Goal: Task Accomplishment & Management: Manage account settings

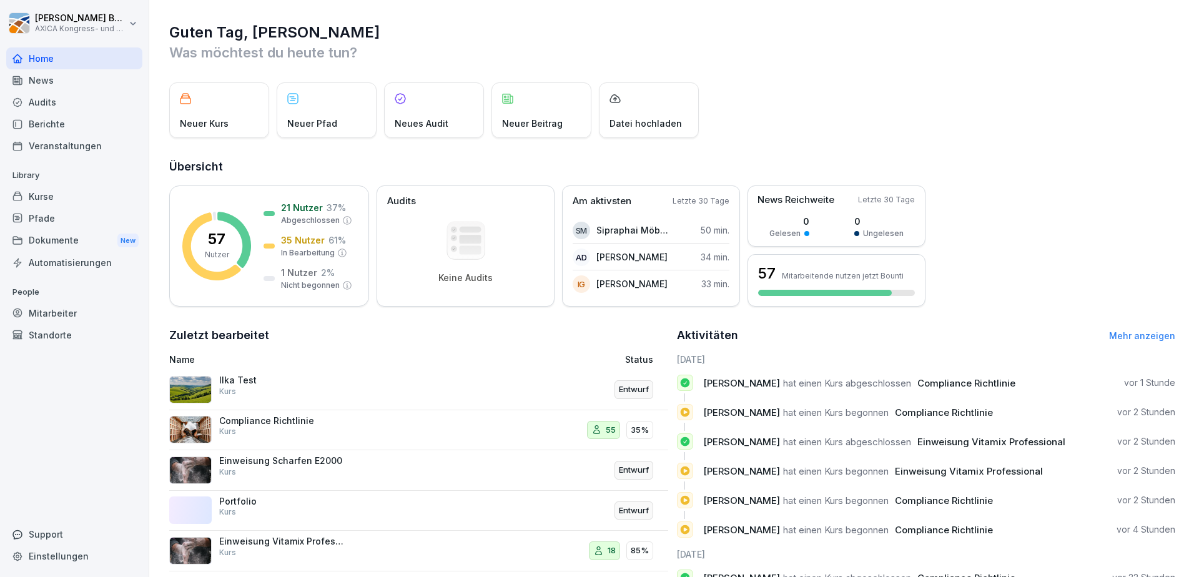
click at [317, 426] on div "Compliance Richtlinie Kurs" at bounding box center [281, 426] width 125 height 22
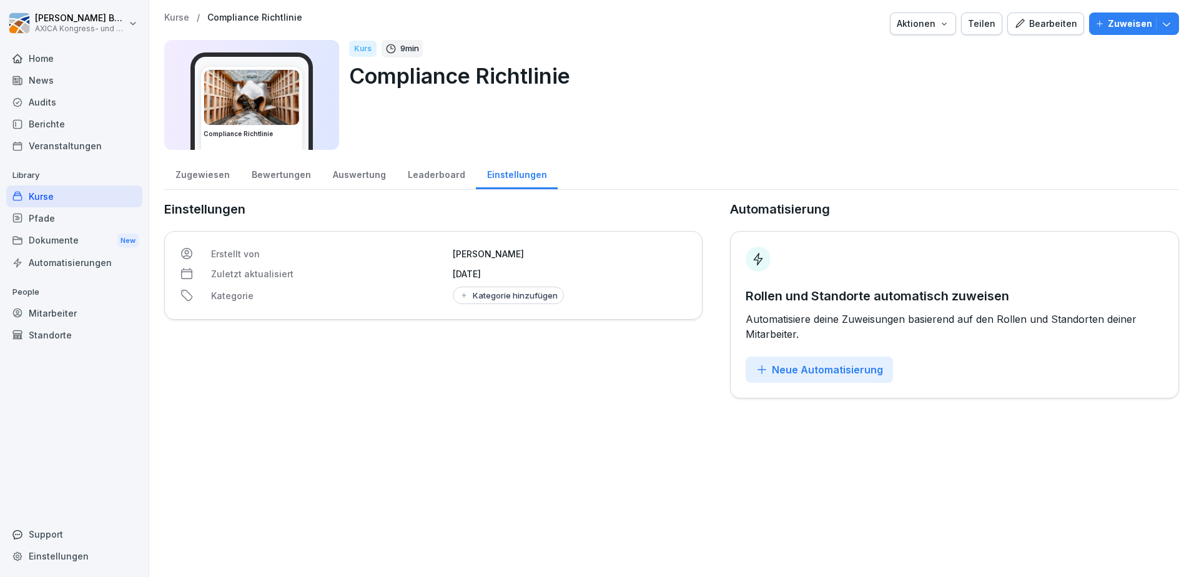
click at [272, 171] on div "Bewertungen" at bounding box center [280, 173] width 81 height 32
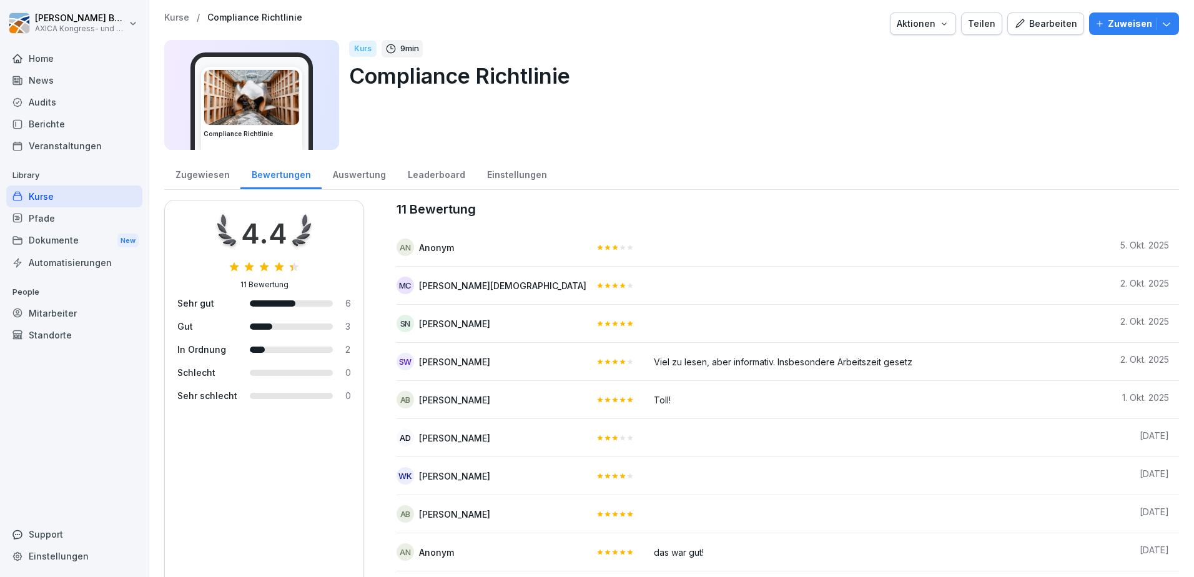
click at [345, 172] on div "Auswertung" at bounding box center [358, 173] width 75 height 32
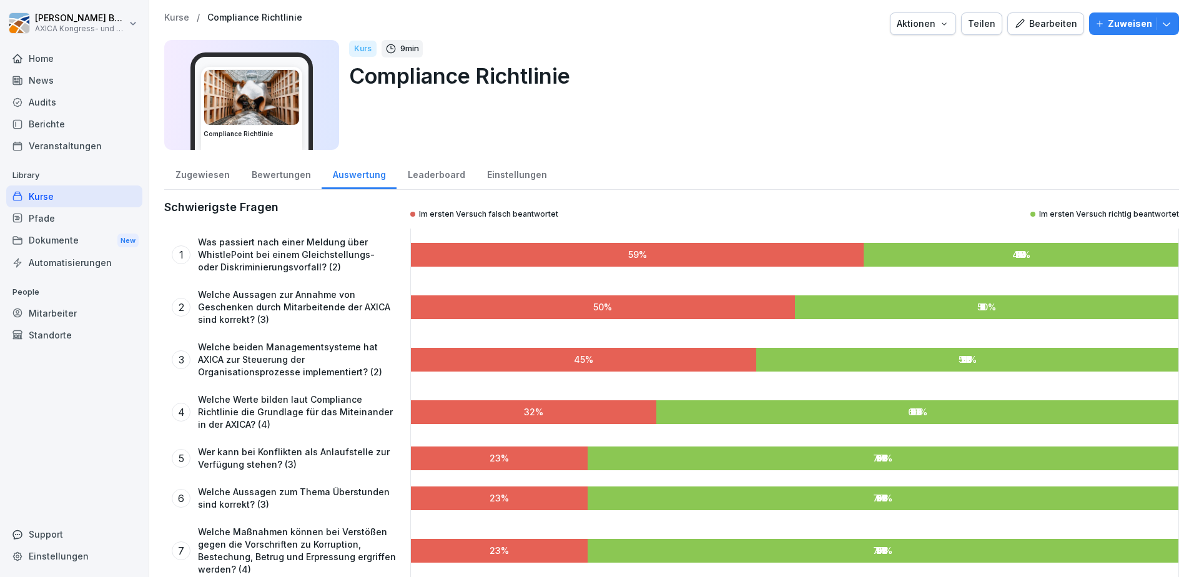
click at [293, 174] on div "Bewertungen" at bounding box center [280, 173] width 81 height 32
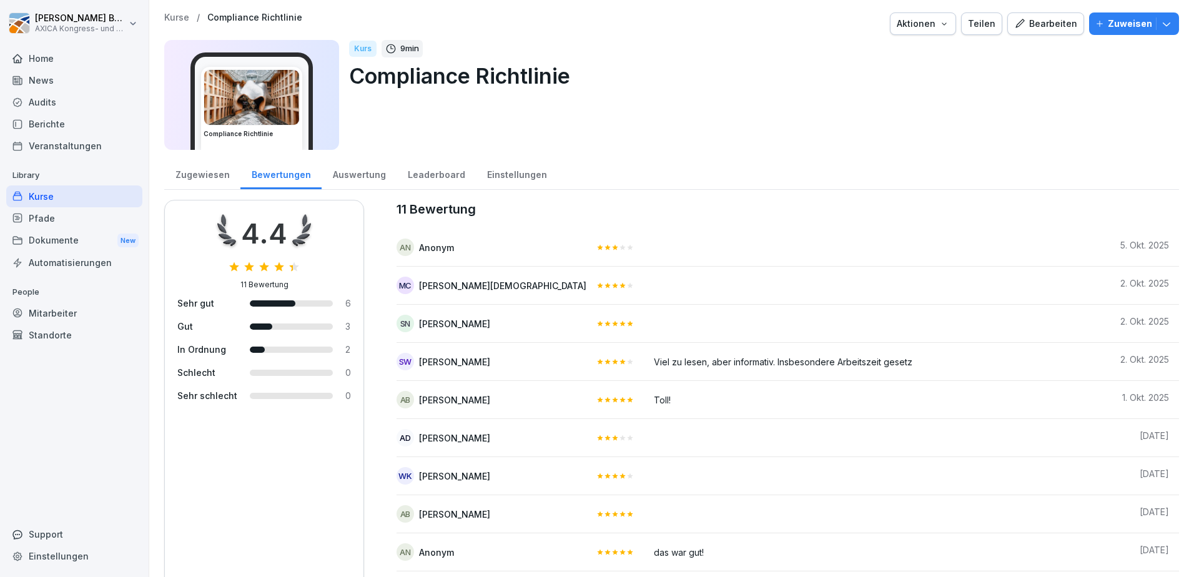
click at [349, 172] on div "Auswertung" at bounding box center [358, 173] width 75 height 32
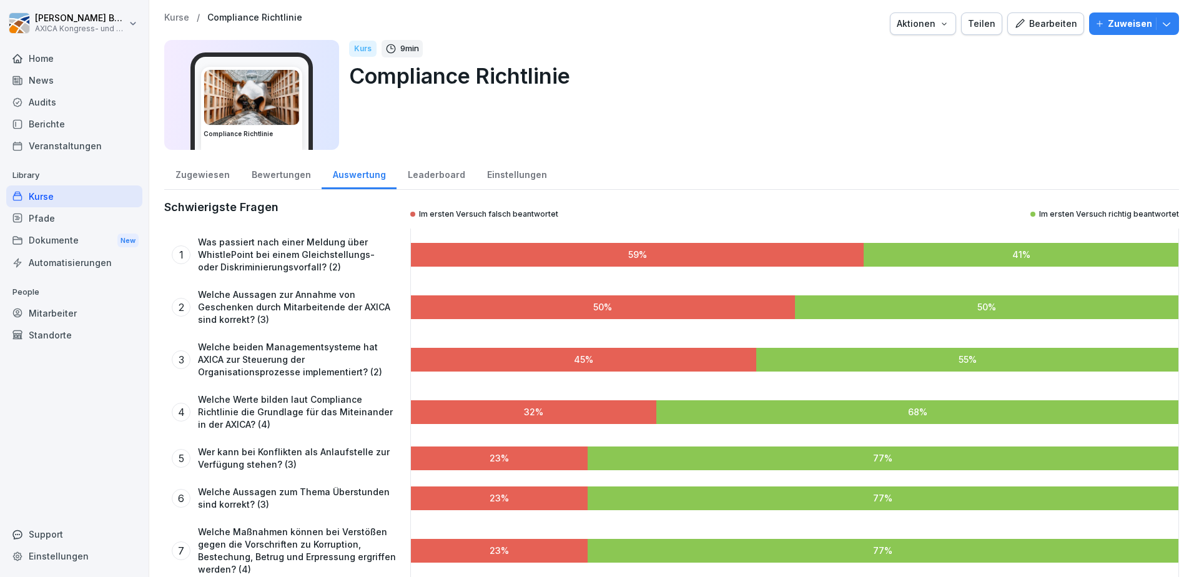
click at [422, 177] on div "Leaderboard" at bounding box center [435, 173] width 79 height 32
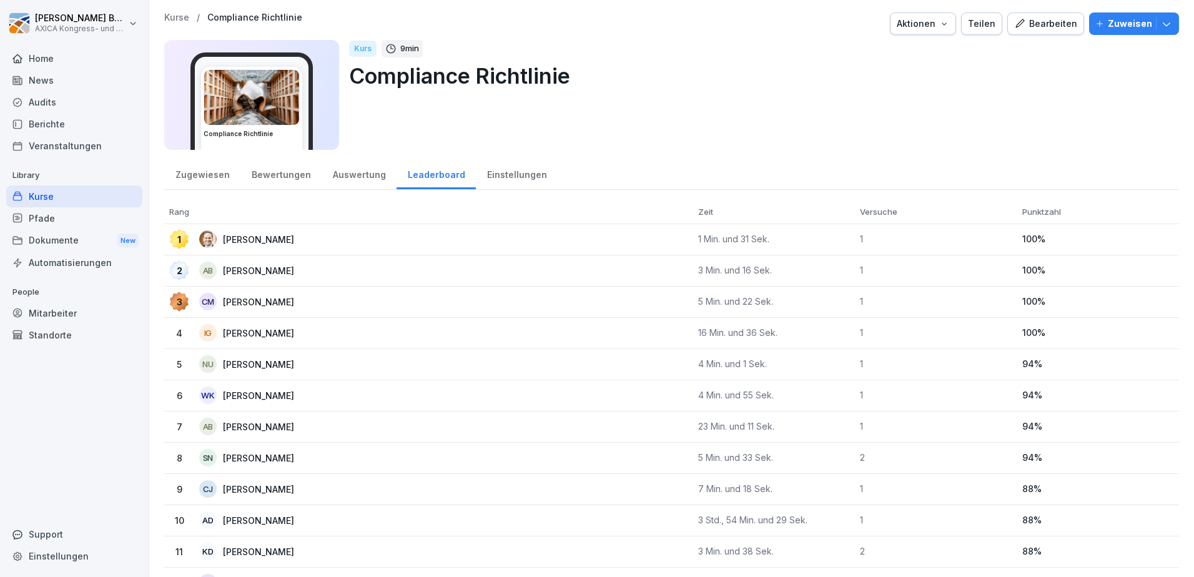
click at [353, 177] on div "Auswertung" at bounding box center [358, 173] width 75 height 32
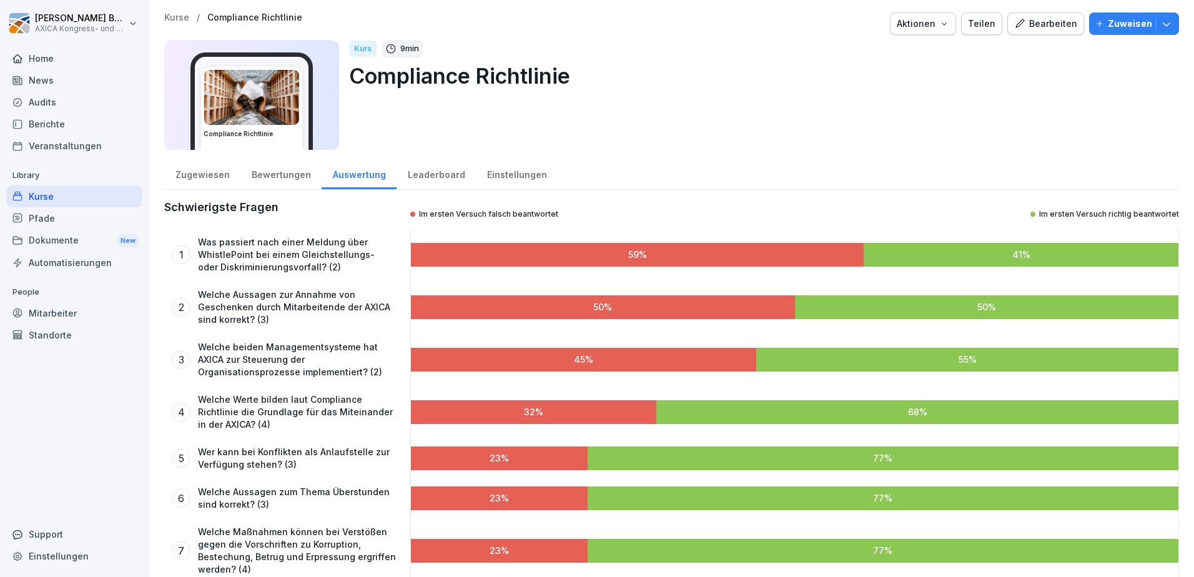
click at [420, 172] on div "Leaderboard" at bounding box center [435, 173] width 79 height 32
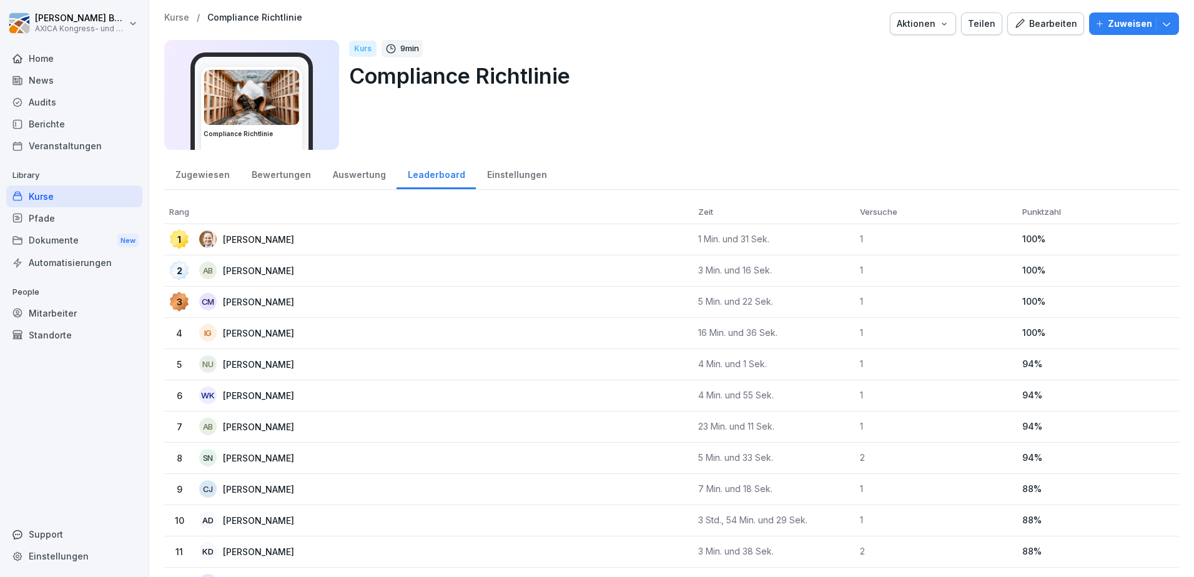
click at [503, 177] on div "Einstellungen" at bounding box center [517, 173] width 82 height 32
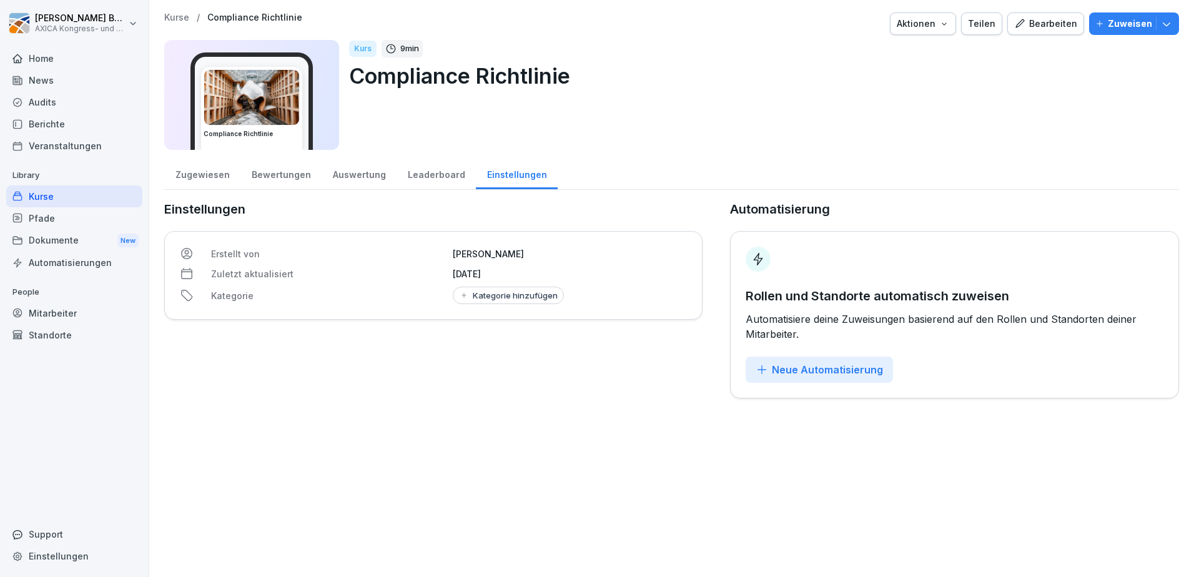
click at [277, 182] on div "Bewertungen" at bounding box center [280, 173] width 81 height 32
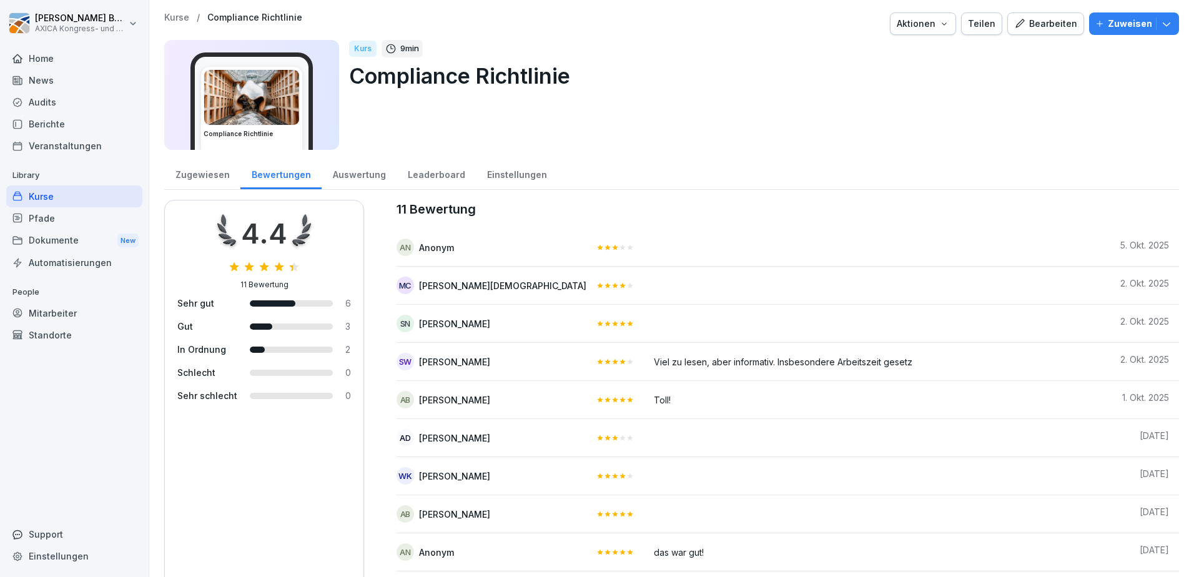
click at [356, 175] on div "Auswertung" at bounding box center [358, 173] width 75 height 32
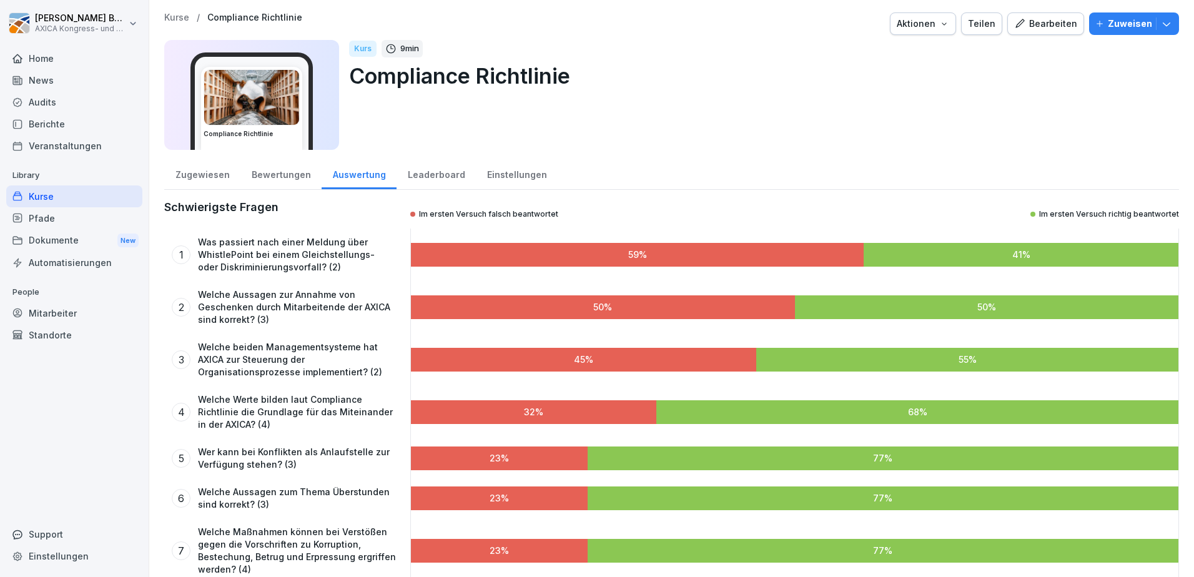
click at [207, 176] on div "Zugewiesen" at bounding box center [202, 173] width 76 height 32
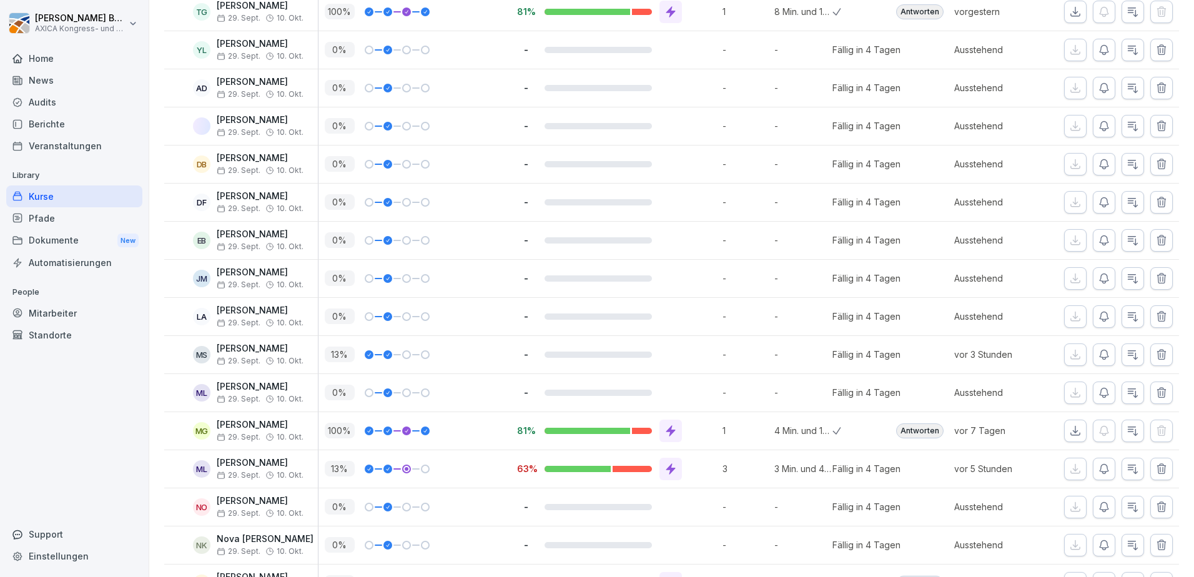
scroll to position [812, 0]
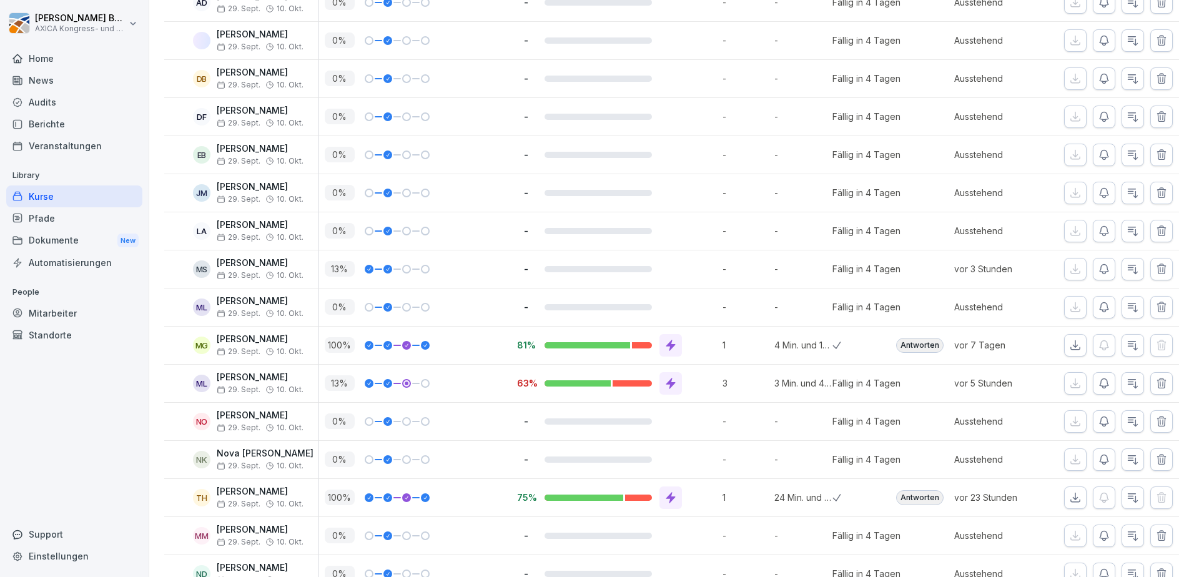
click at [672, 382] on icon at bounding box center [670, 383] width 9 height 11
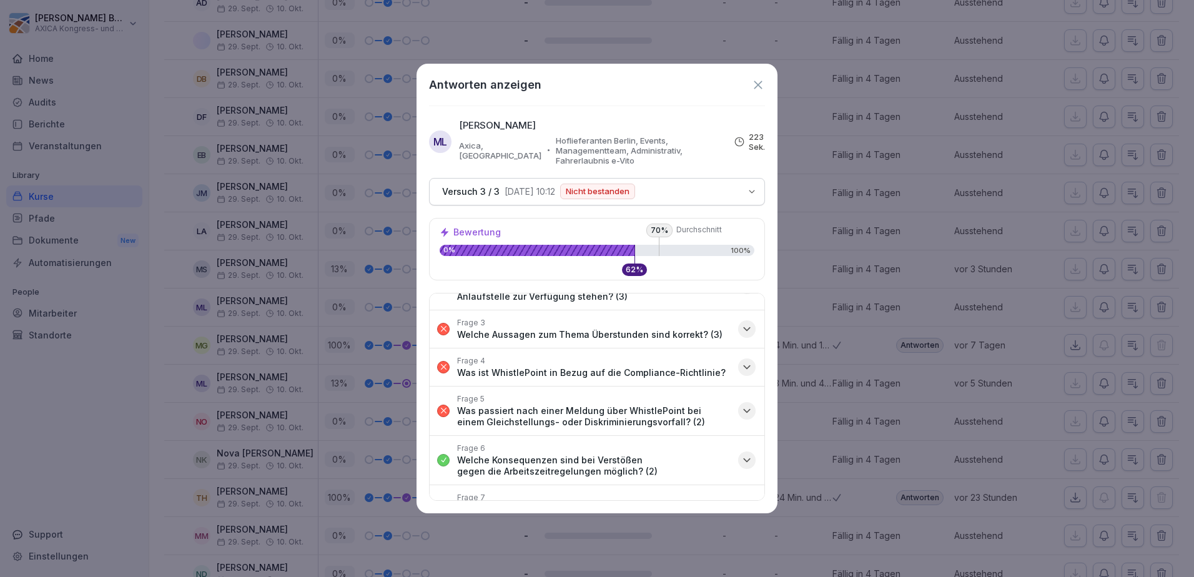
scroll to position [62, 0]
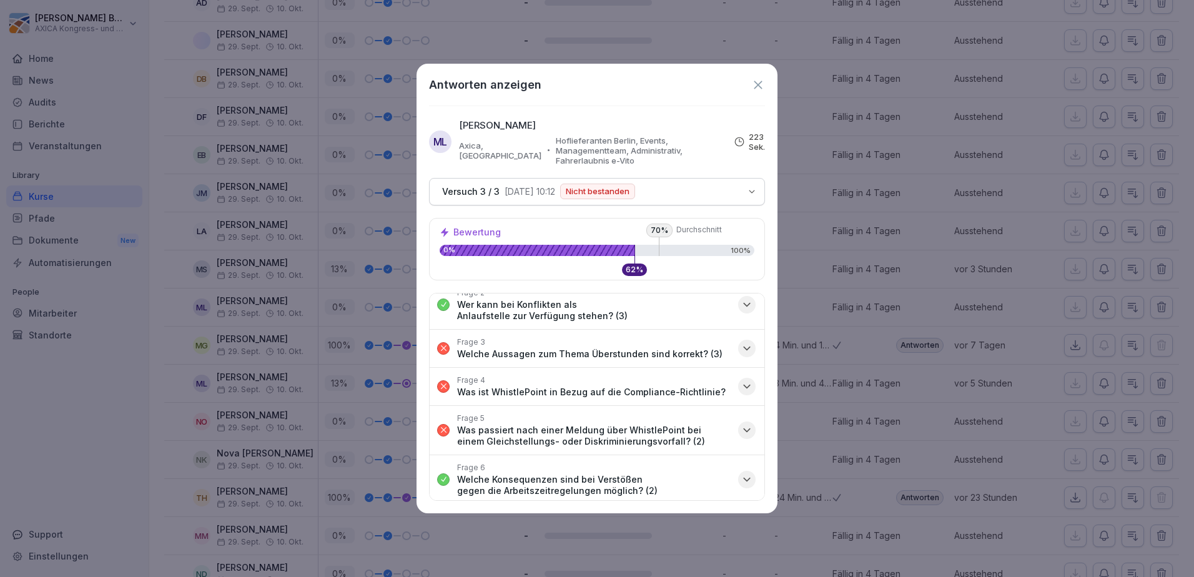
click at [742, 342] on icon "button" at bounding box center [746, 348] width 12 height 12
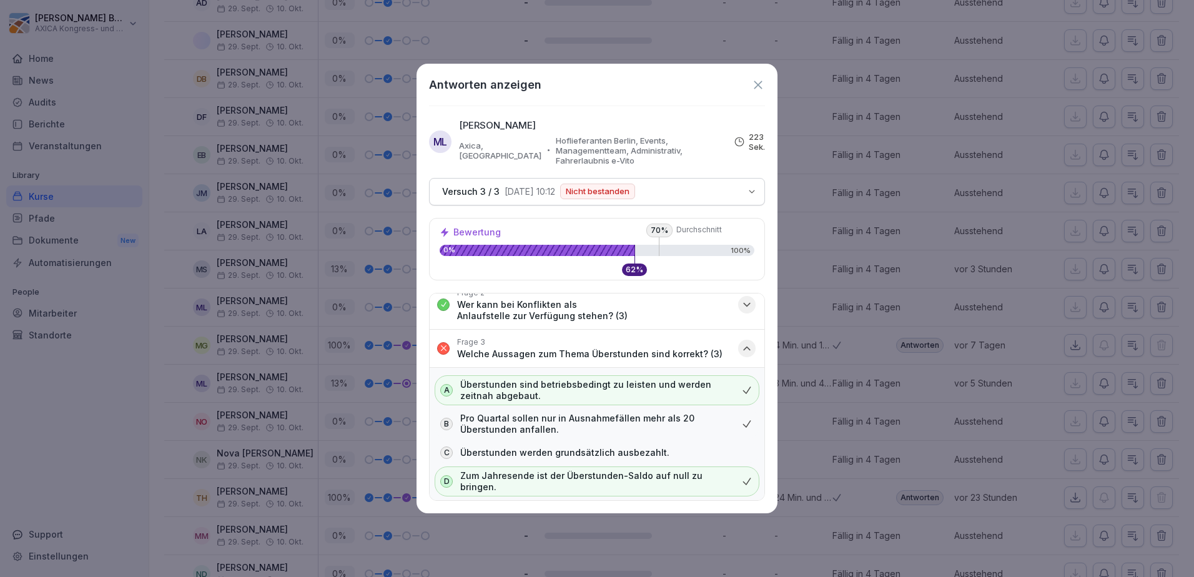
click at [742, 343] on icon "button" at bounding box center [746, 348] width 12 height 12
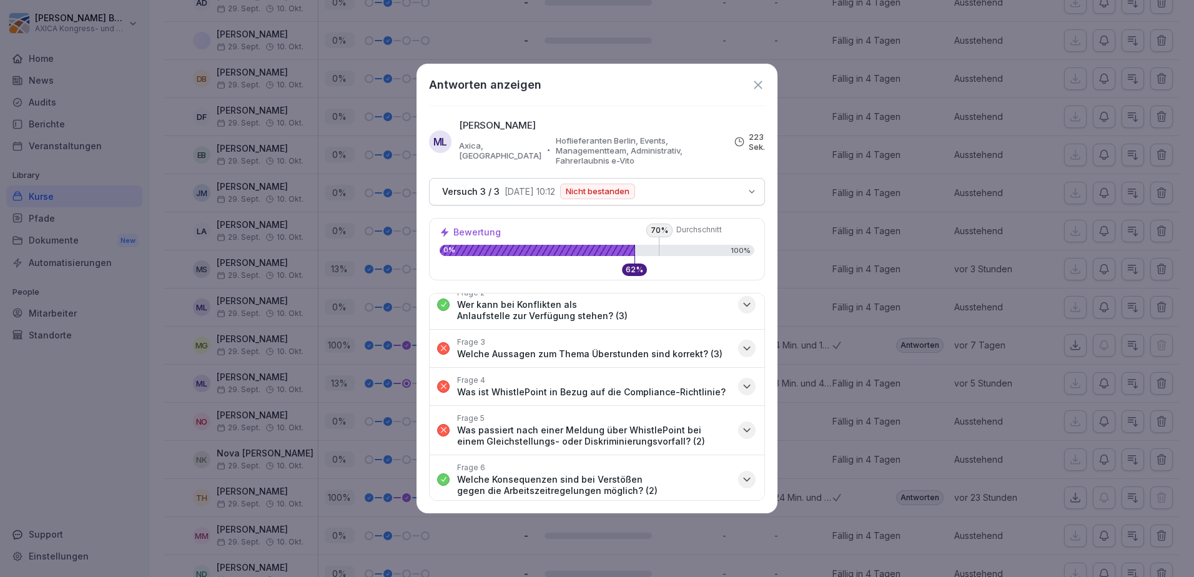
click at [740, 380] on icon "button" at bounding box center [746, 386] width 12 height 12
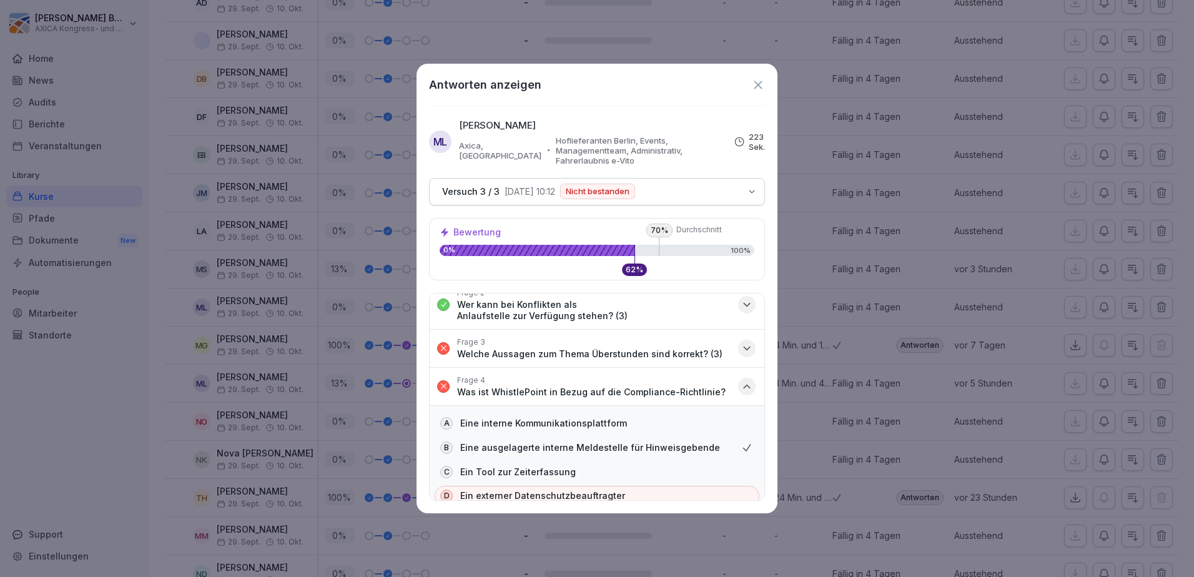
click at [740, 380] on icon "button" at bounding box center [746, 386] width 12 height 12
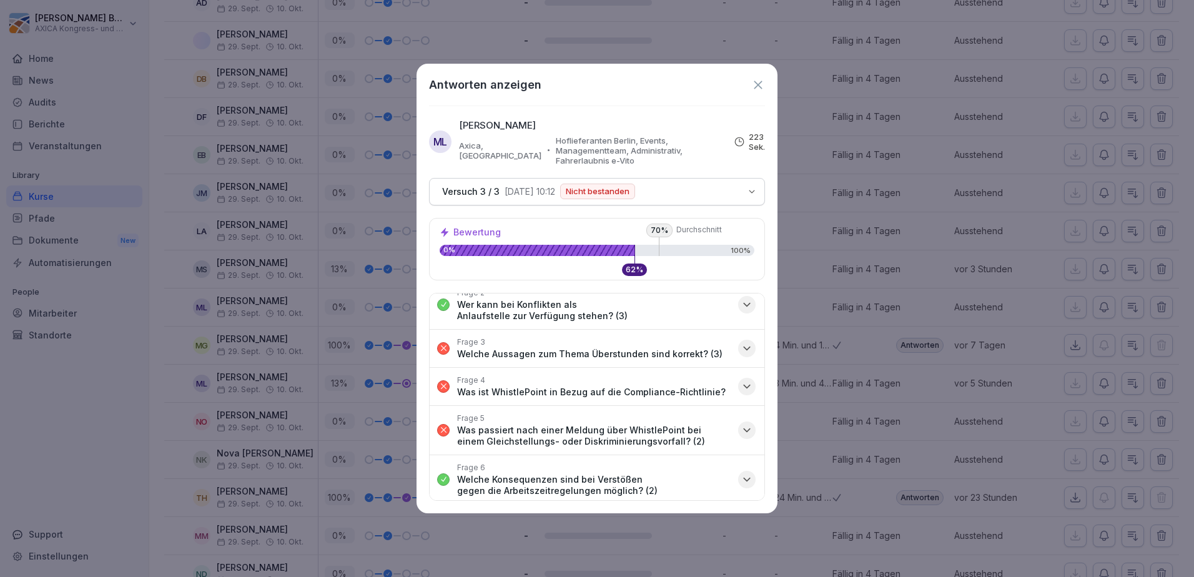
click at [740, 424] on icon "button" at bounding box center [746, 430] width 12 height 12
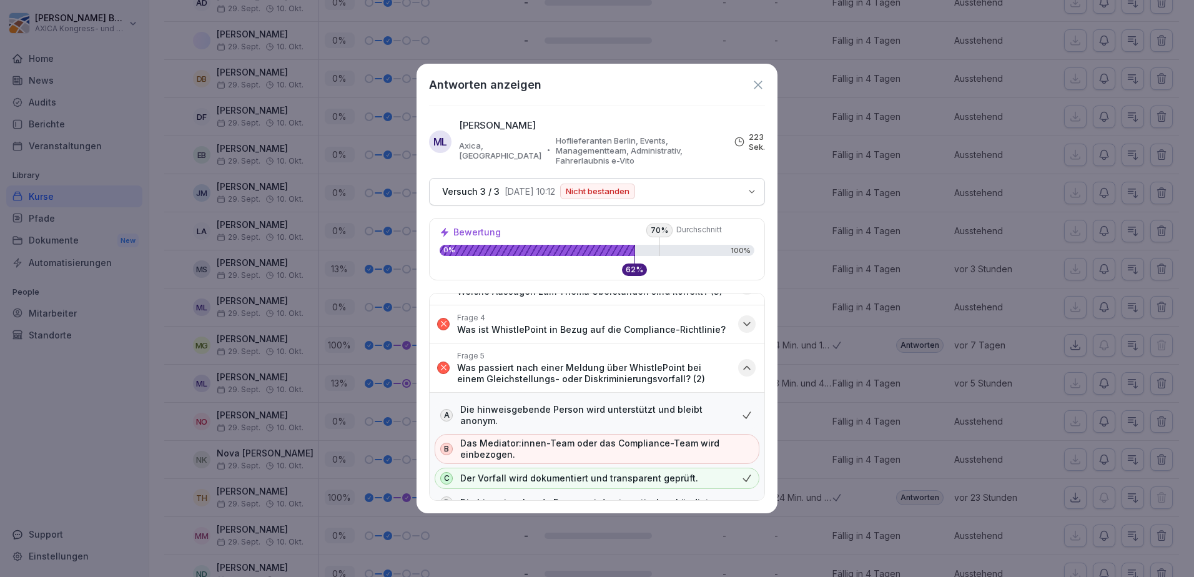
click at [740, 361] on icon "button" at bounding box center [746, 367] width 12 height 12
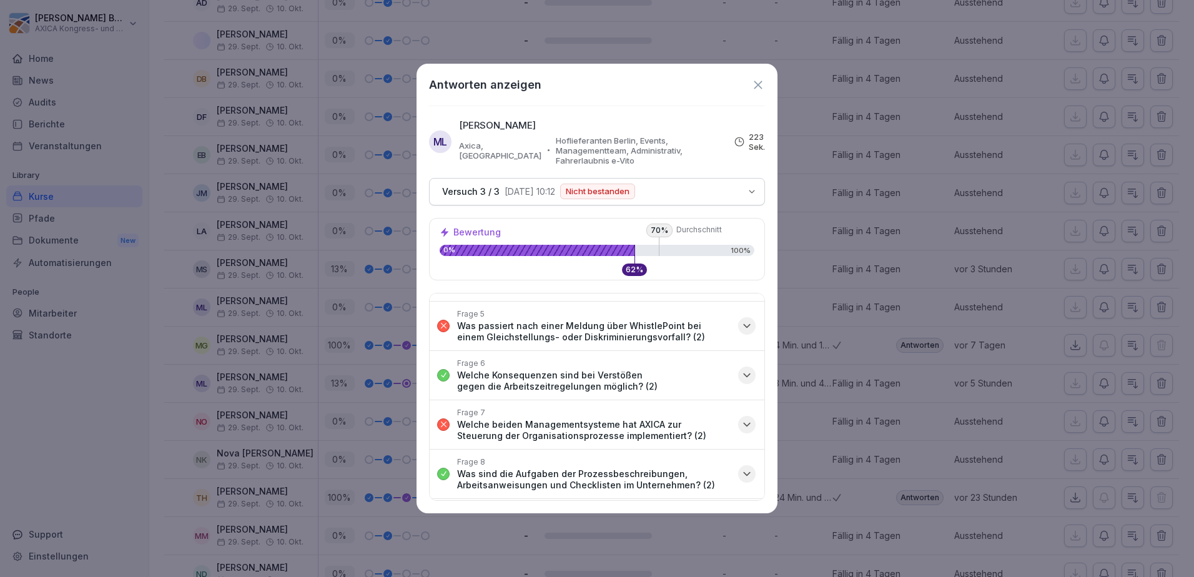
scroll to position [250, 0]
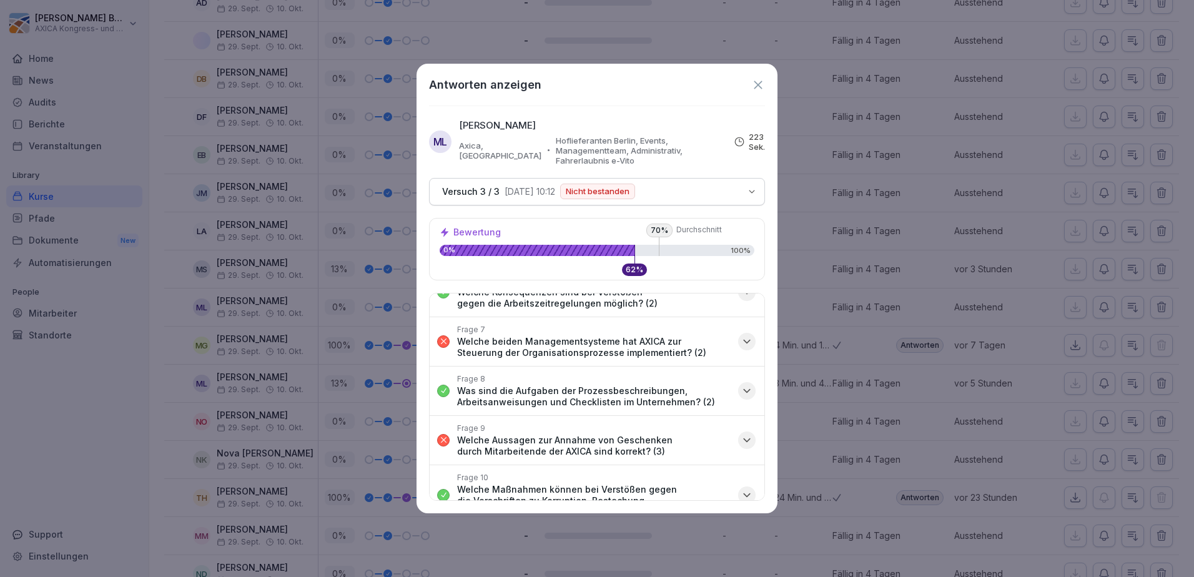
click at [743, 340] on icon "button" at bounding box center [746, 341] width 6 height 3
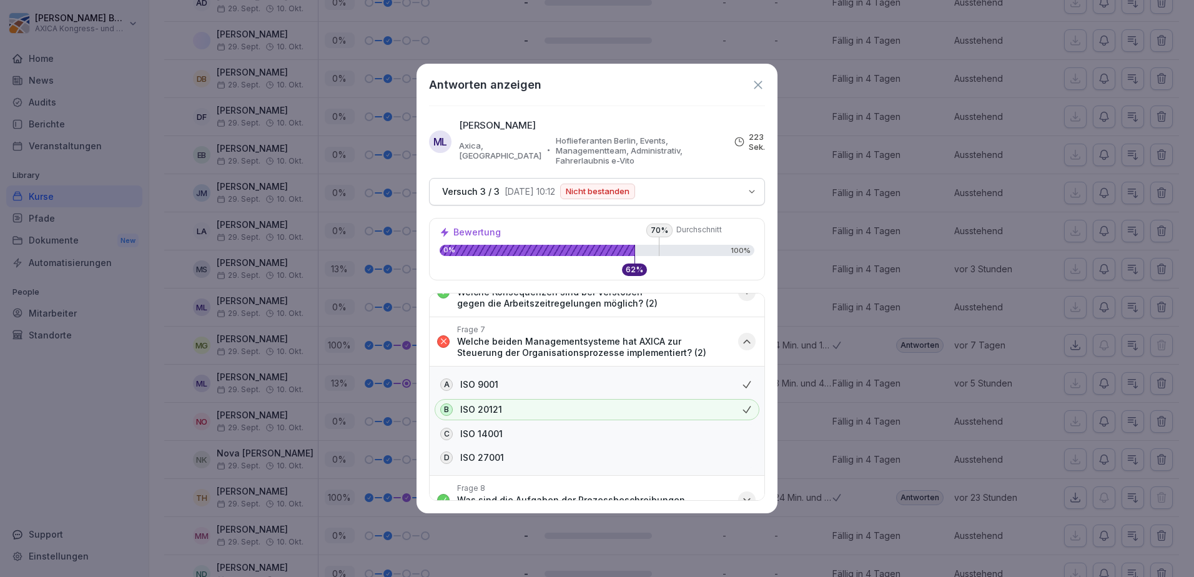
click at [743, 340] on icon "button" at bounding box center [746, 341] width 6 height 3
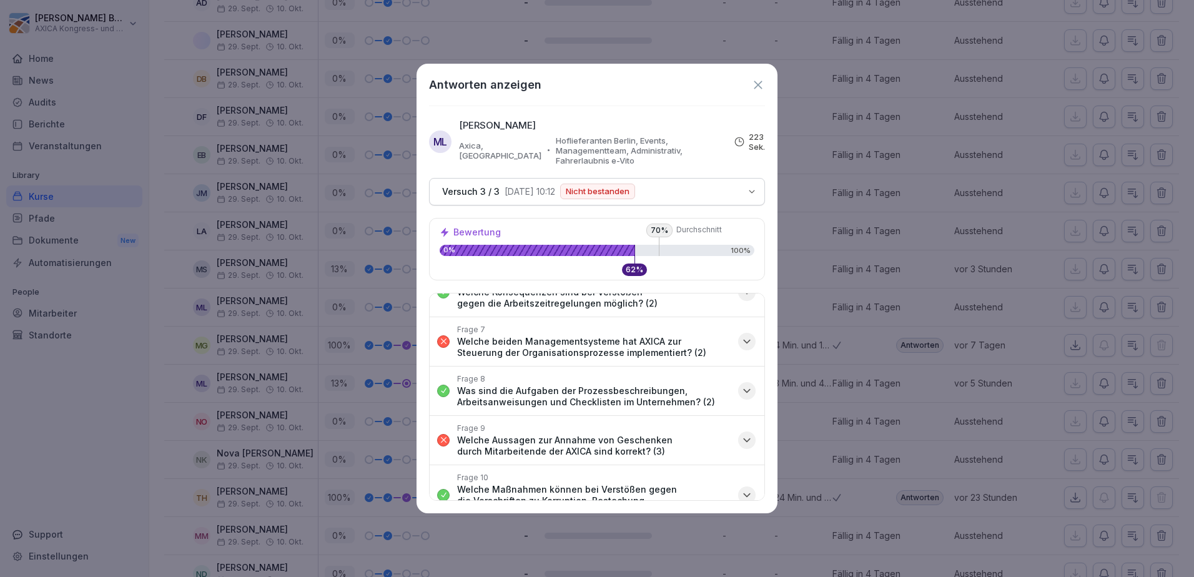
click at [743, 382] on div "button" at bounding box center [746, 390] width 17 height 17
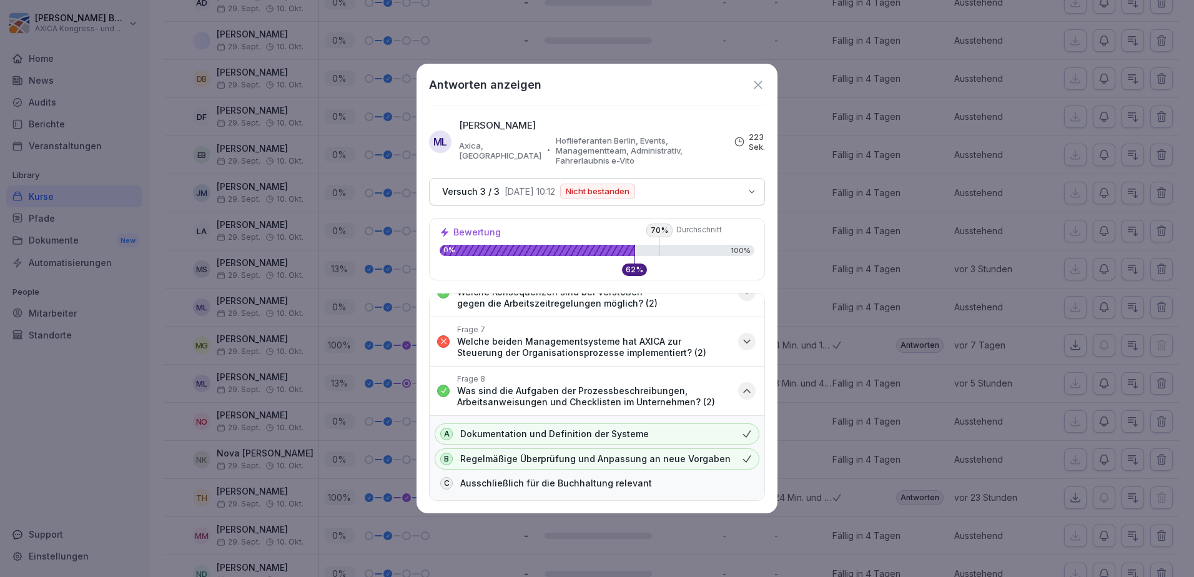
click at [743, 382] on div "button" at bounding box center [746, 390] width 17 height 17
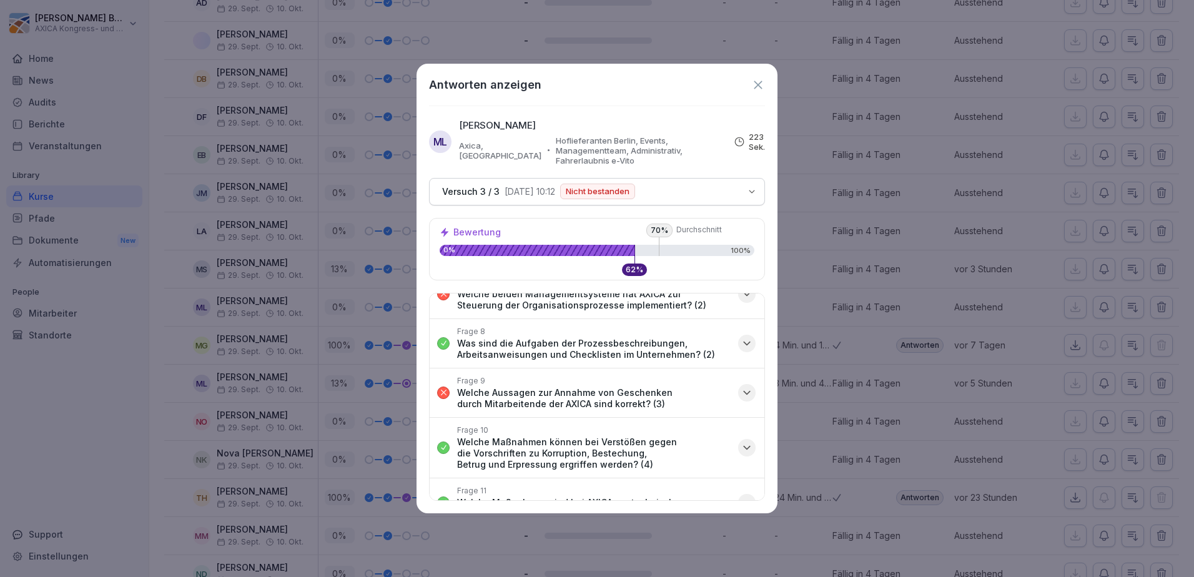
scroll to position [312, 0]
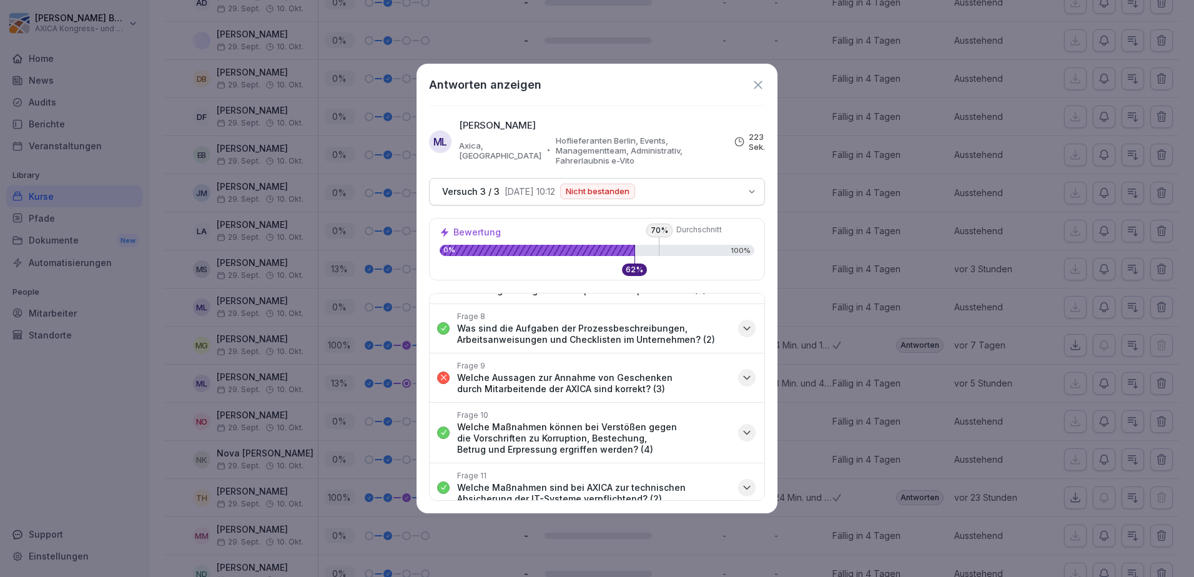
click at [740, 371] on icon "button" at bounding box center [746, 377] width 12 height 12
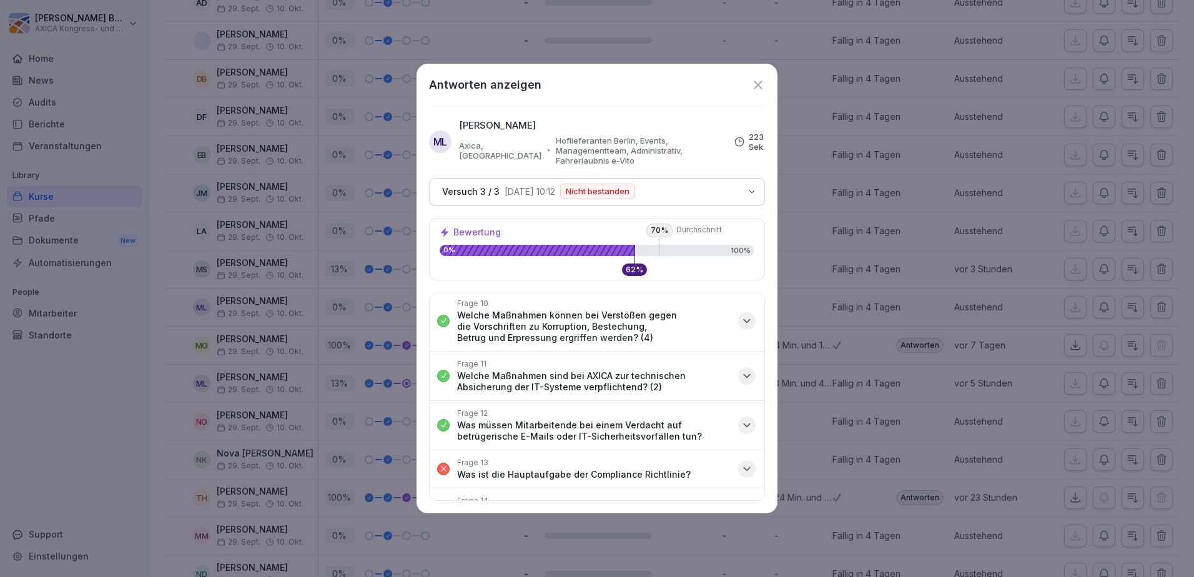
scroll to position [624, 0]
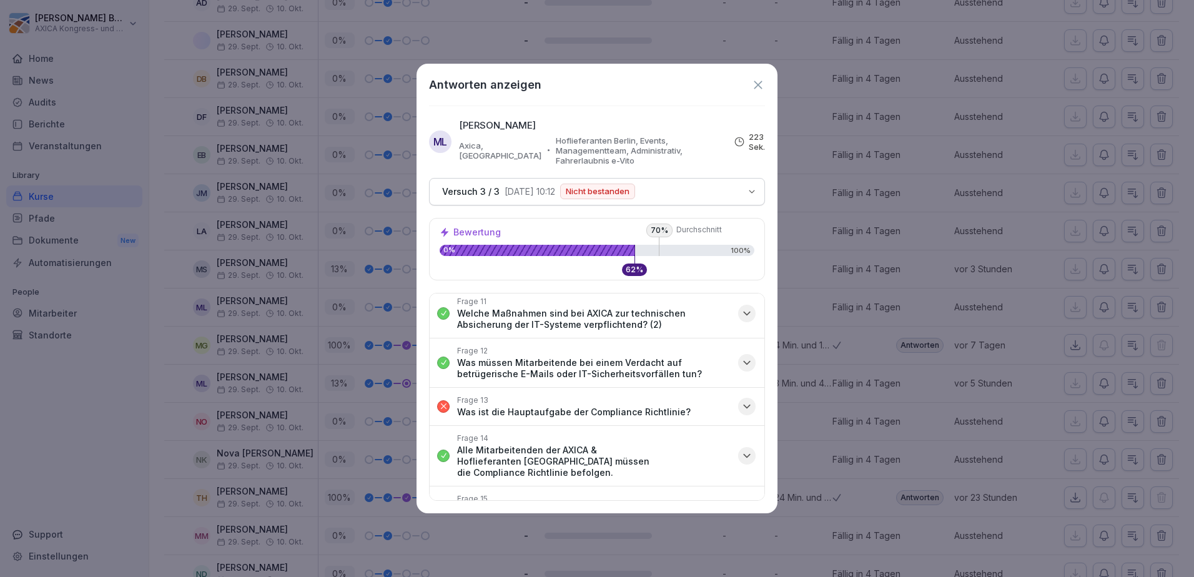
click at [740, 400] on icon "button" at bounding box center [746, 406] width 12 height 12
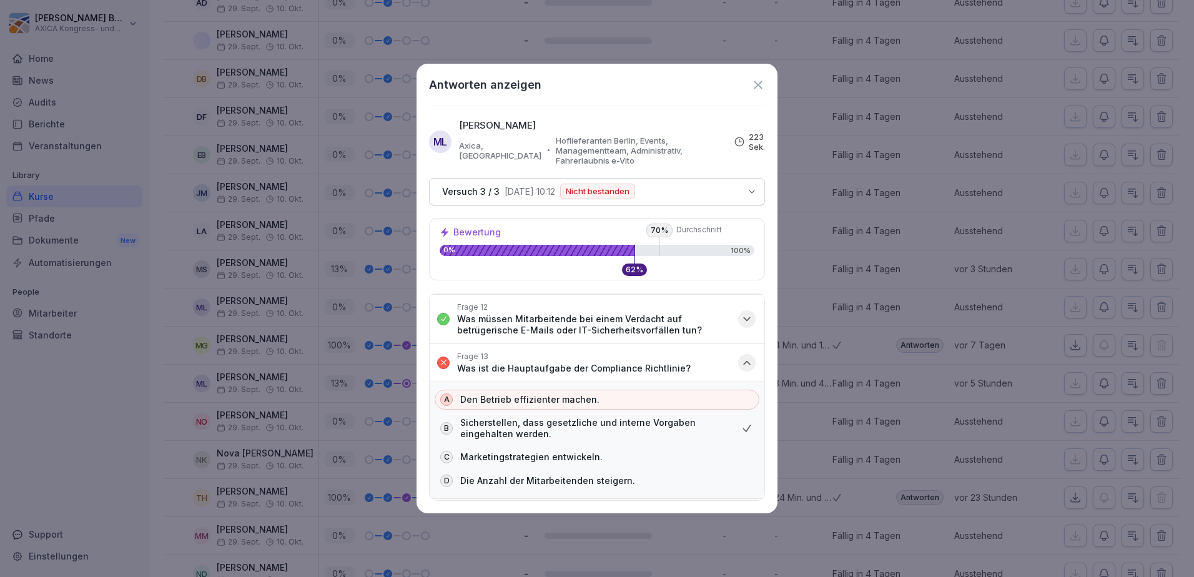
scroll to position [687, 0]
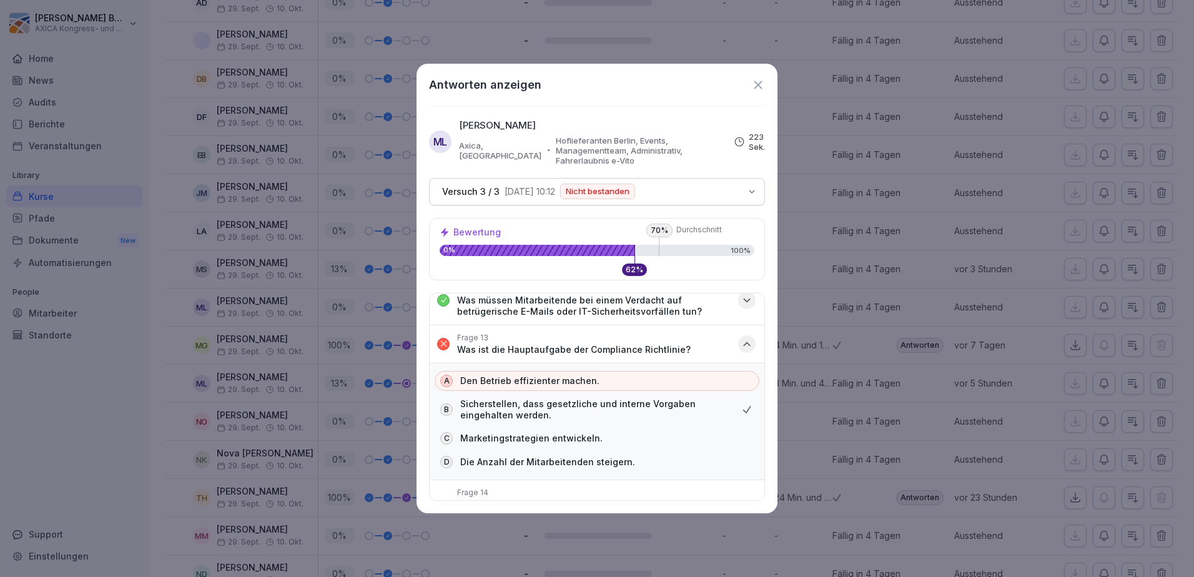
click at [743, 342] on icon "button" at bounding box center [746, 343] width 6 height 3
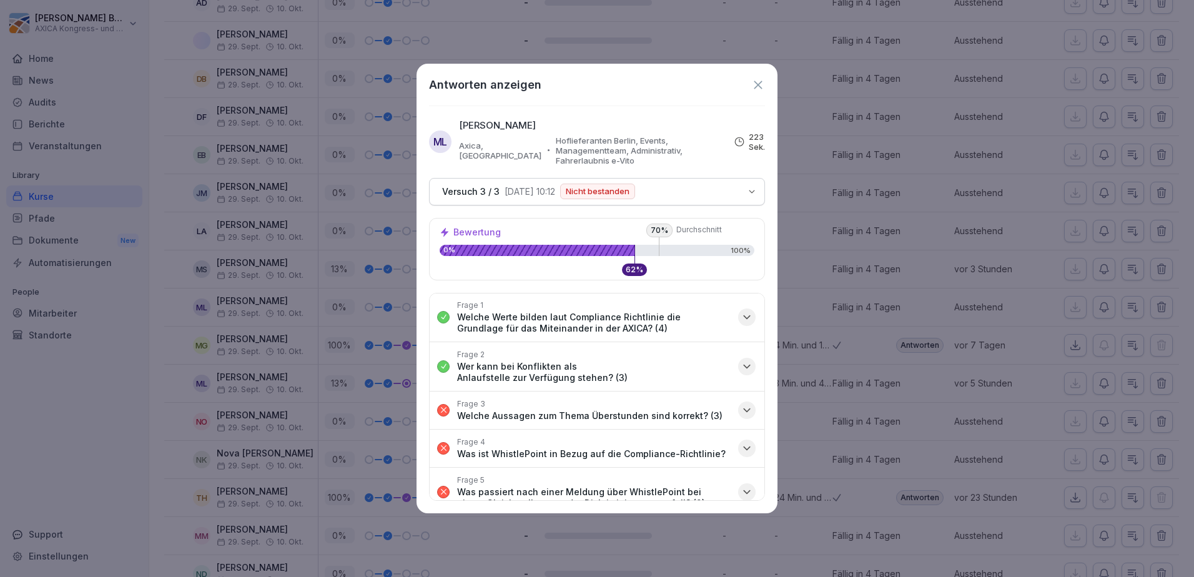
scroll to position [0, 0]
click at [755, 86] on icon at bounding box center [758, 85] width 14 height 14
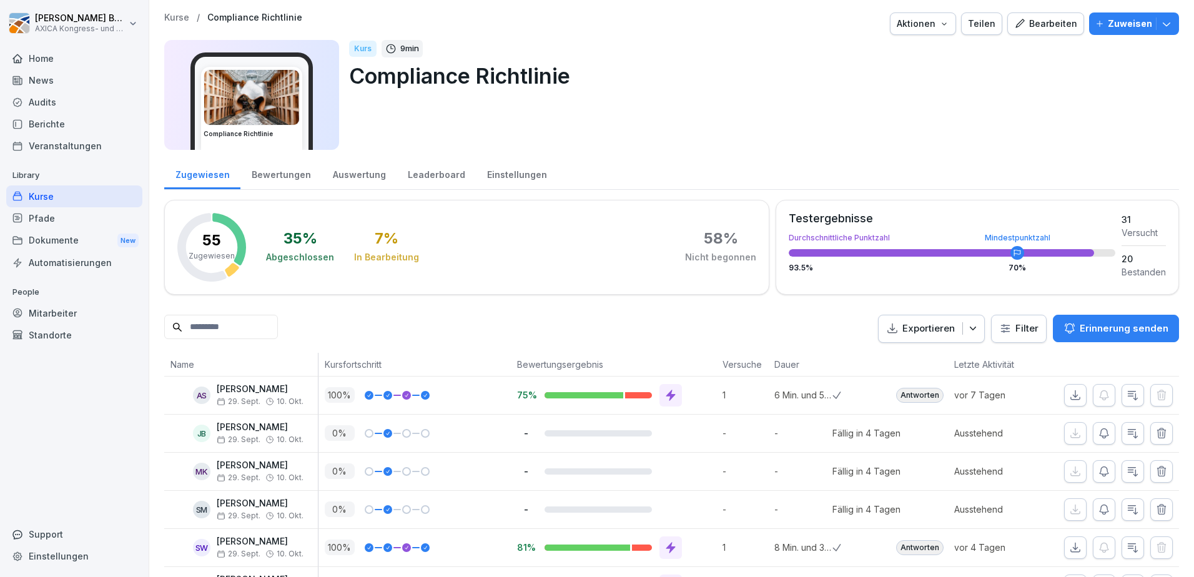
click at [49, 191] on div "Kurse" at bounding box center [74, 196] width 136 height 22
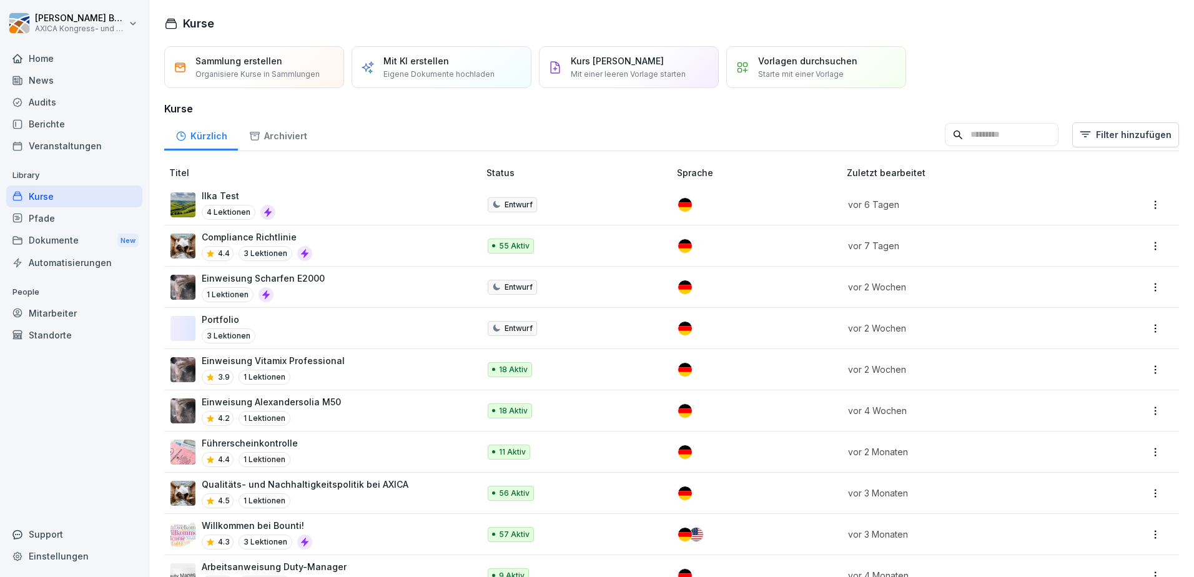
click at [402, 364] on div "Einweisung Vitamix Professional 3.9 1 Lektionen" at bounding box center [318, 369] width 296 height 31
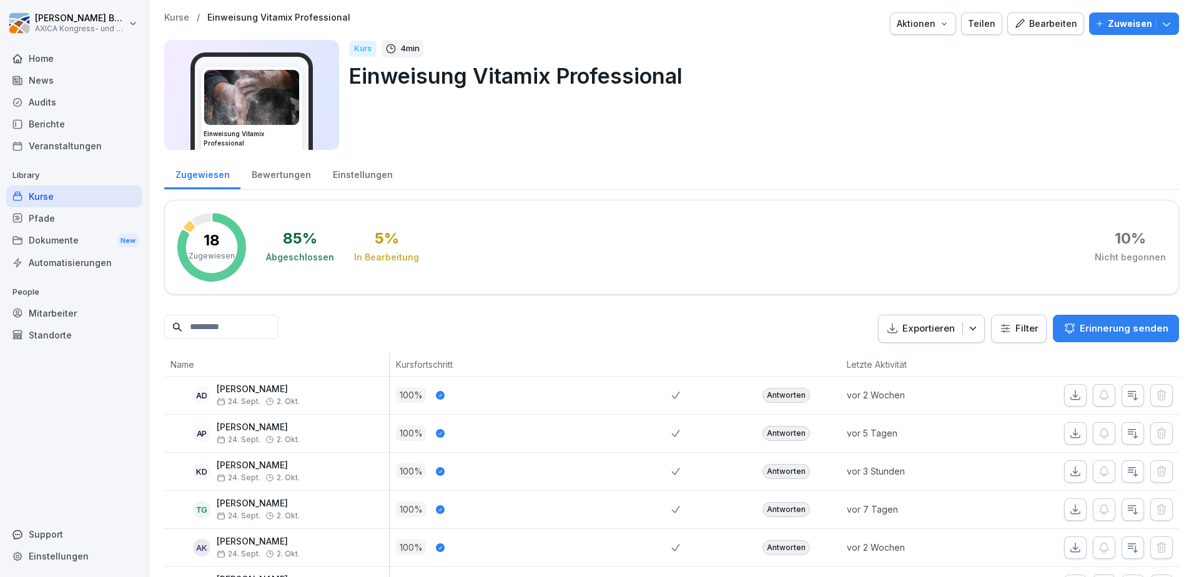
click at [1107, 326] on p "Erinnerung senden" at bounding box center [1123, 328] width 89 height 14
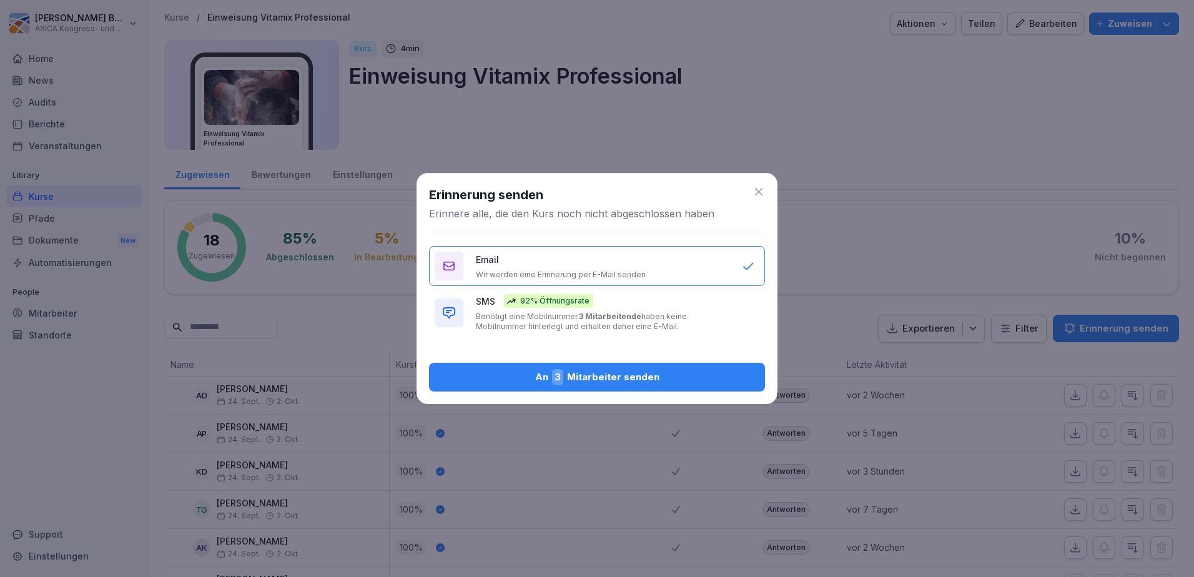
click at [639, 369] on div "An 3 Mitarbeiter senden" at bounding box center [597, 377] width 316 height 16
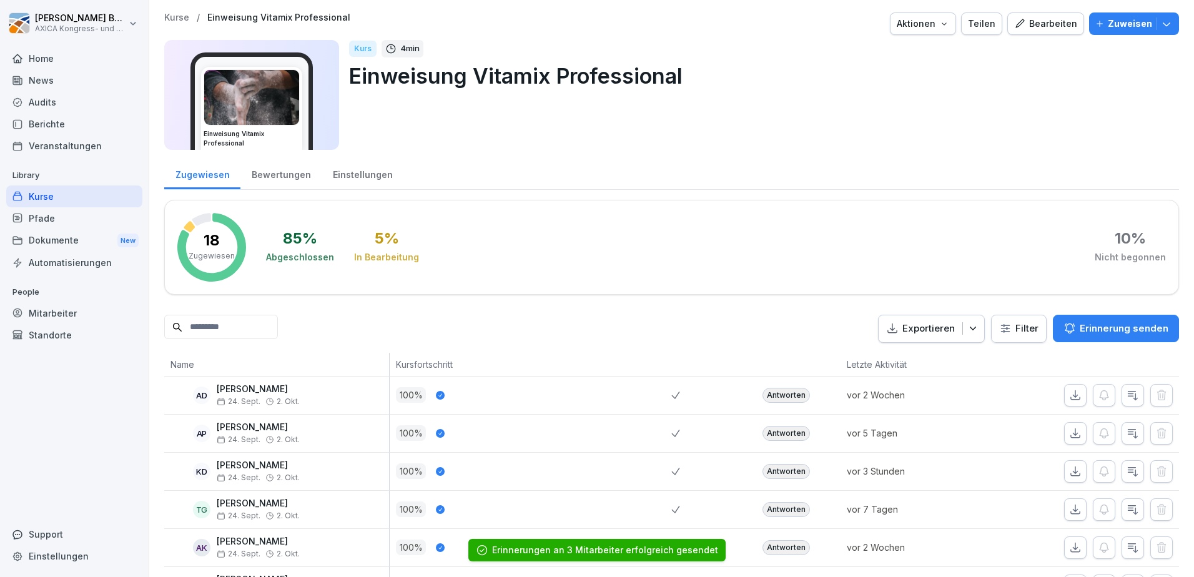
click at [51, 203] on div "Kurse" at bounding box center [74, 196] width 136 height 22
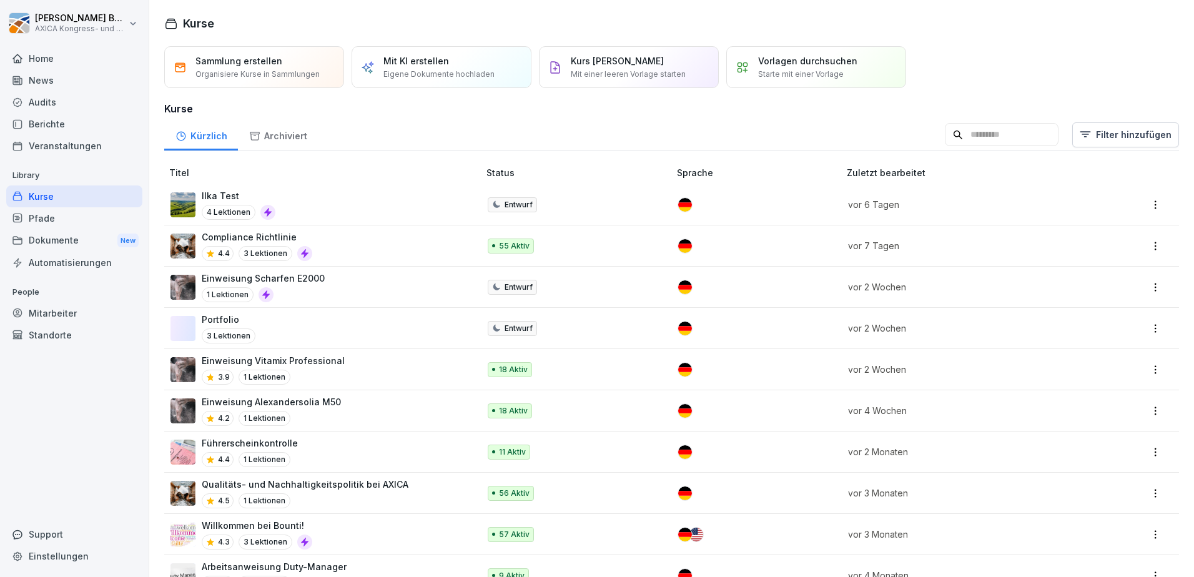
scroll to position [38, 0]
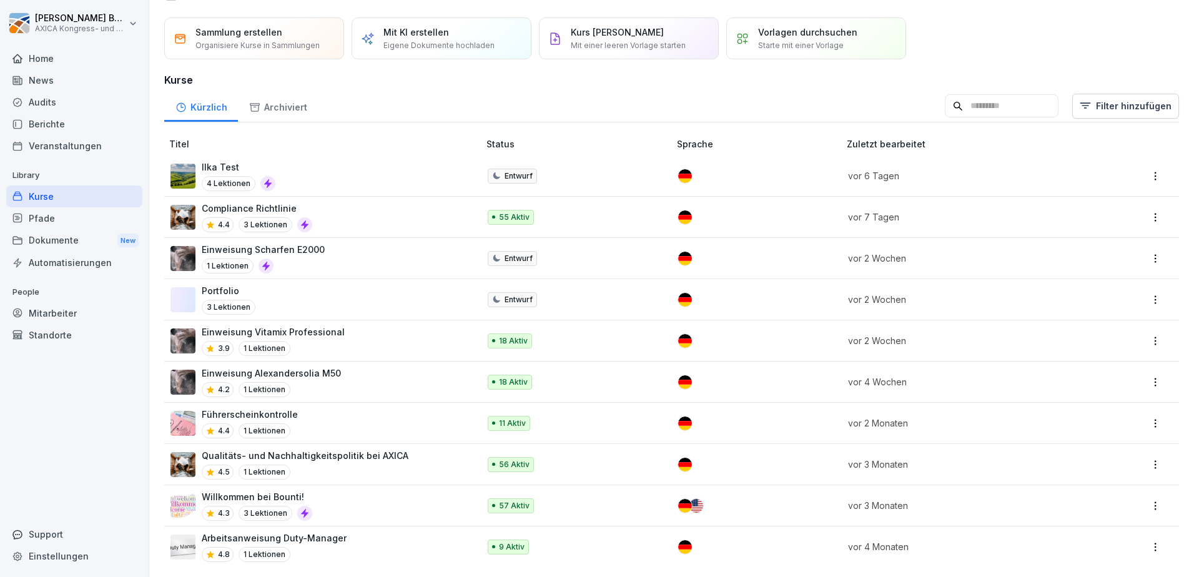
click at [374, 374] on div "Einweisung Alexandersolia M50 4.2 1 Lektionen" at bounding box center [318, 381] width 296 height 31
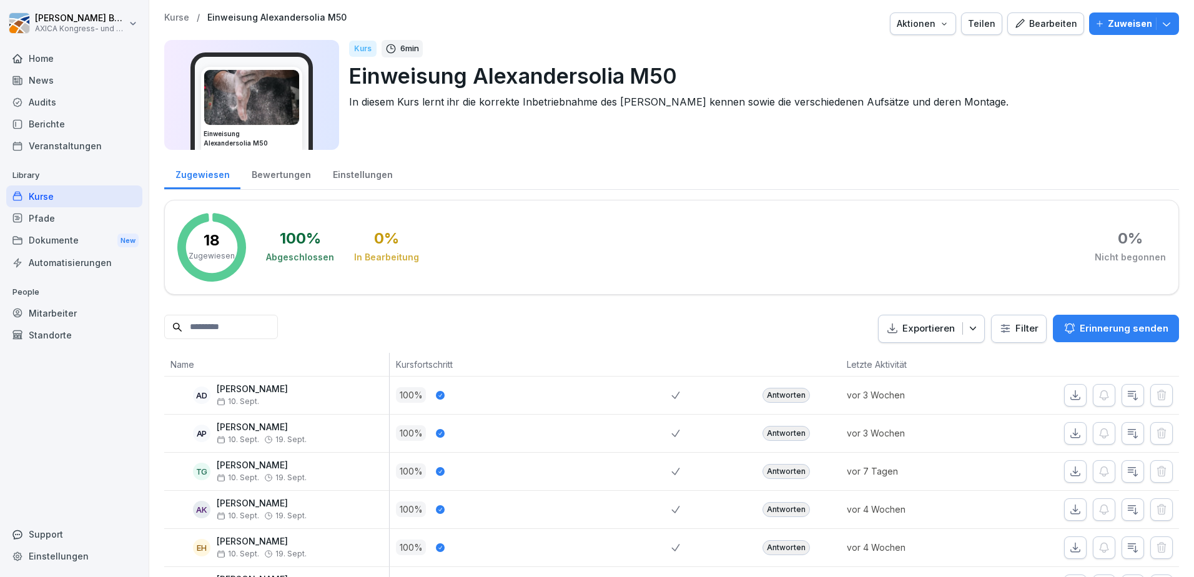
click at [47, 203] on div "Kurse" at bounding box center [74, 196] width 136 height 22
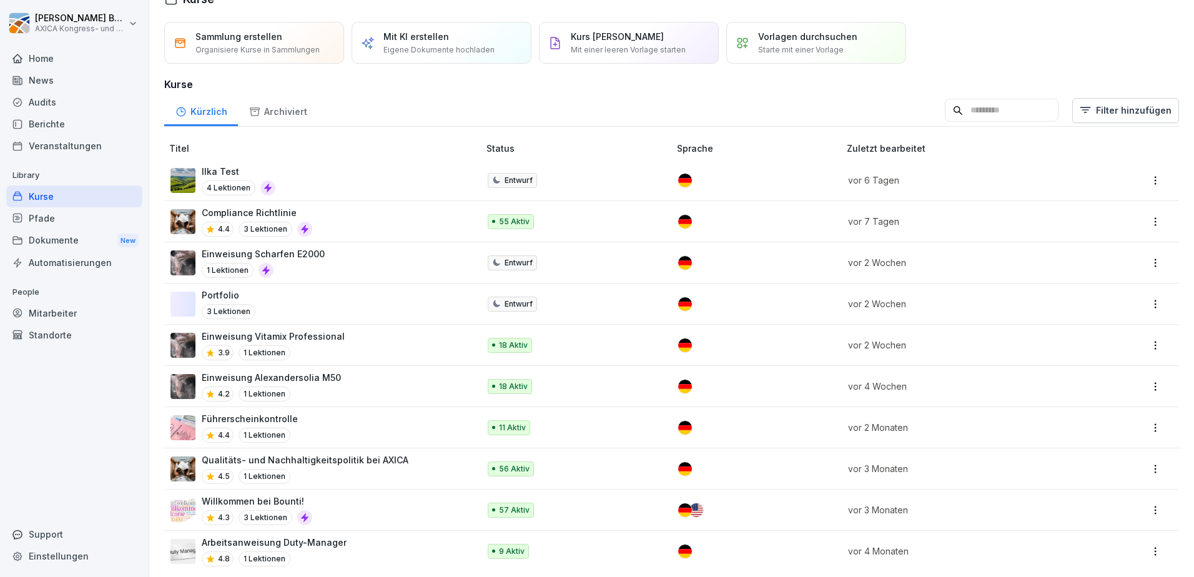
scroll to position [38, 0]
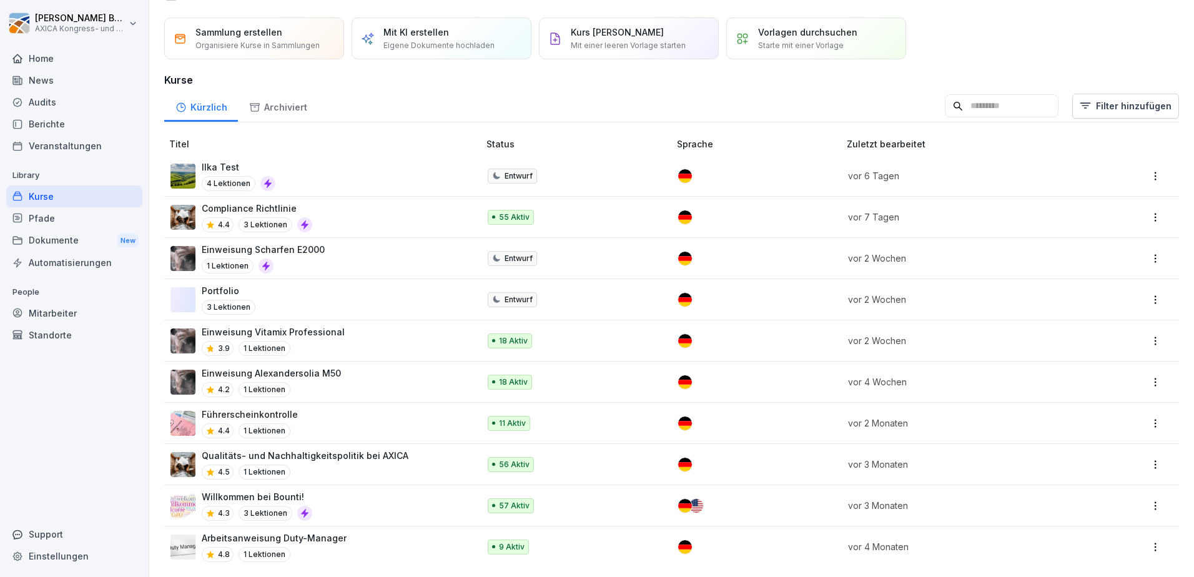
click at [416, 458] on div "Qualitäts- und Nachhaltigkeitspolitik bei AXICA 4.5 1 Lektionen" at bounding box center [318, 464] width 296 height 31
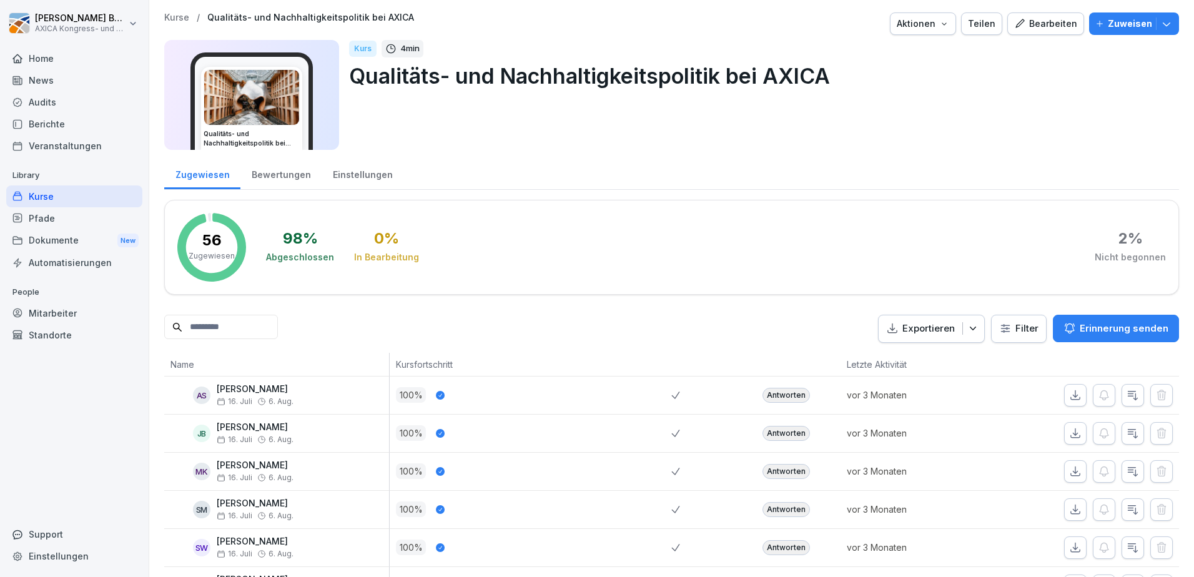
click at [57, 197] on div "Kurse" at bounding box center [74, 196] width 136 height 22
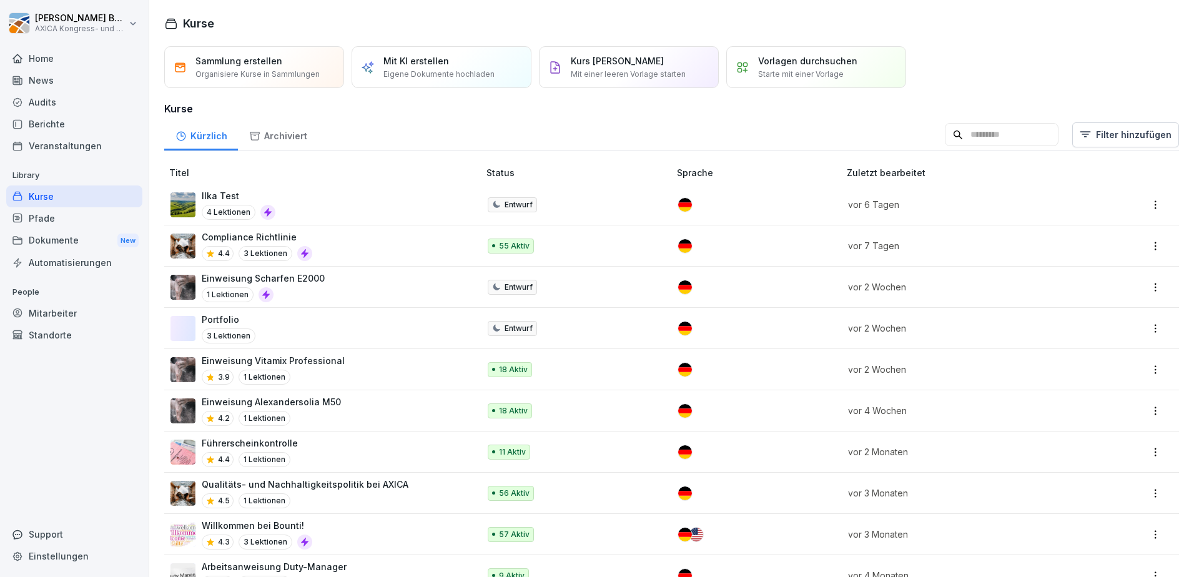
click at [50, 64] on div "Home" at bounding box center [74, 58] width 136 height 22
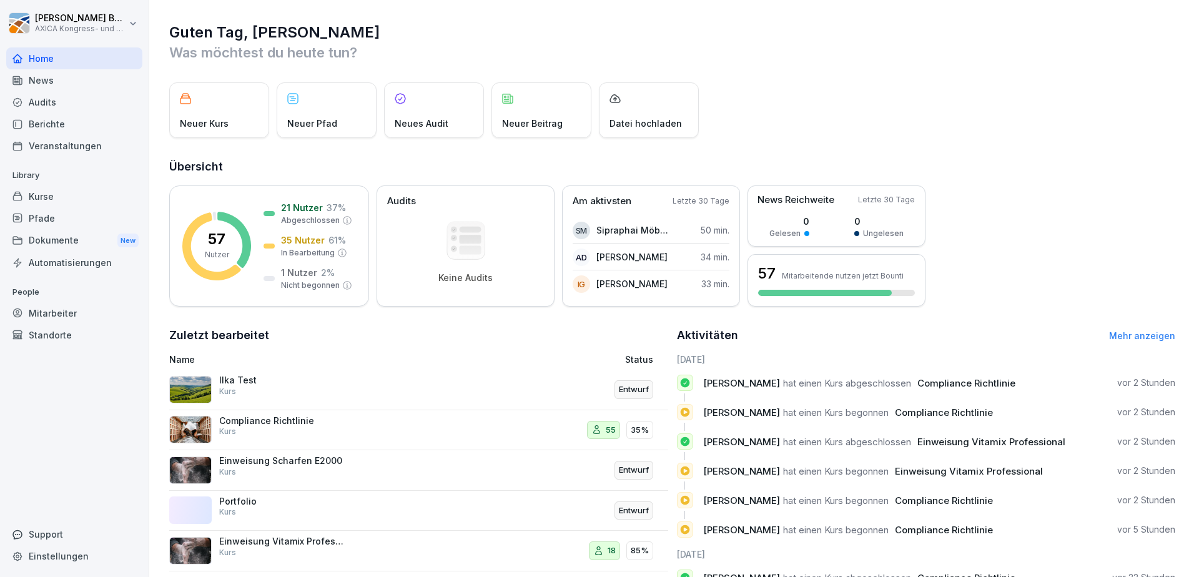
click at [44, 64] on div "Home" at bounding box center [74, 58] width 136 height 22
